Goal: Task Accomplishment & Management: Use online tool/utility

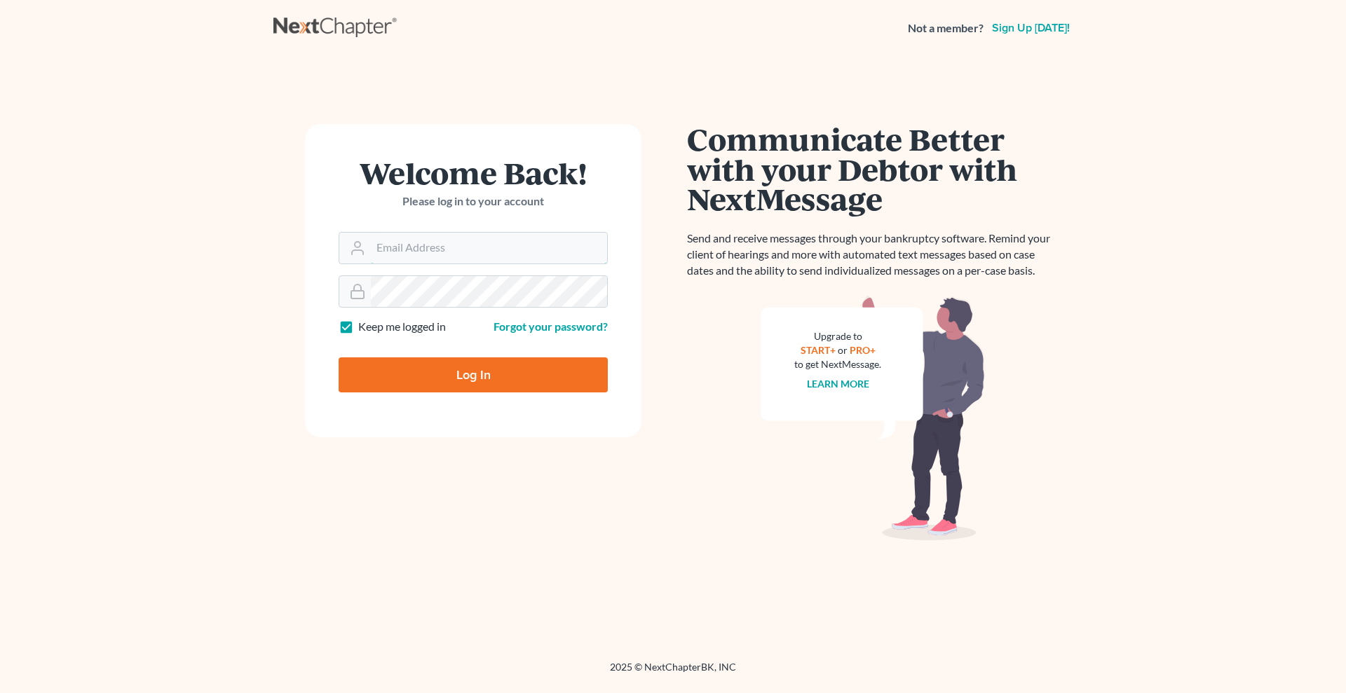
type input "[PERSON_NAME][EMAIL_ADDRESS][DOMAIN_NAME]"
click at [479, 377] on input "Log In" at bounding box center [473, 375] width 269 height 35
type input "Thinking..."
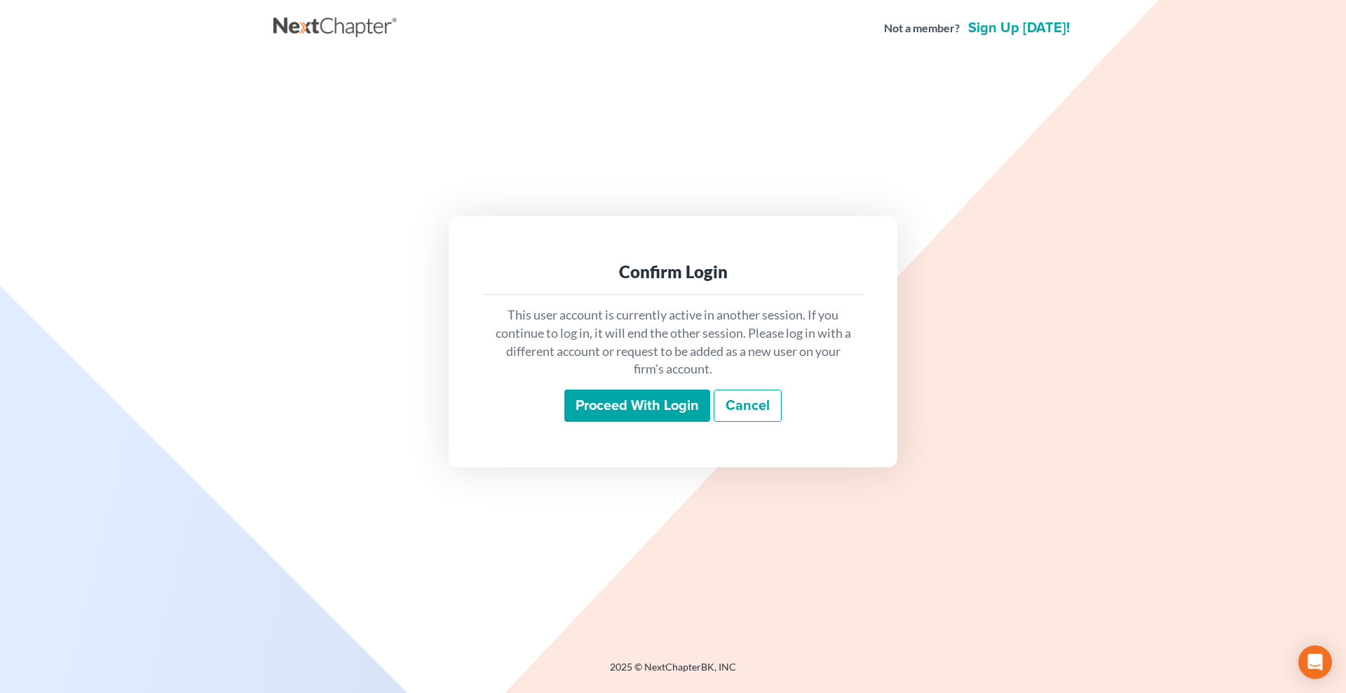
click at [641, 401] on input "Proceed with login" at bounding box center [637, 406] width 146 height 32
